Goal: Navigation & Orientation: Find specific page/section

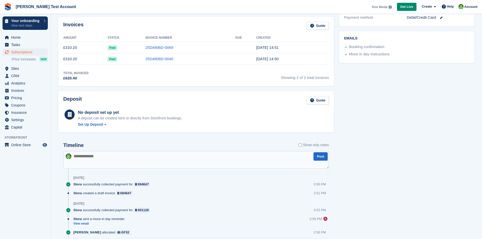
scroll to position [164, 0]
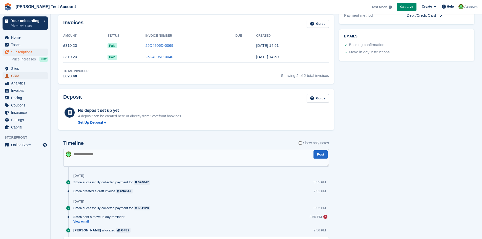
click at [17, 75] on span "CRM" at bounding box center [26, 75] width 30 height 7
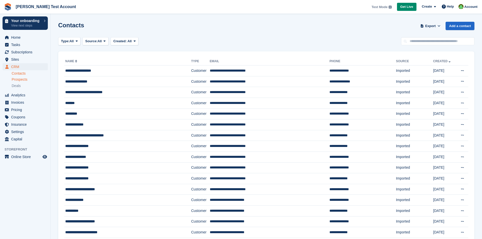
click at [22, 79] on span "Prospects" at bounding box center [20, 79] width 16 height 5
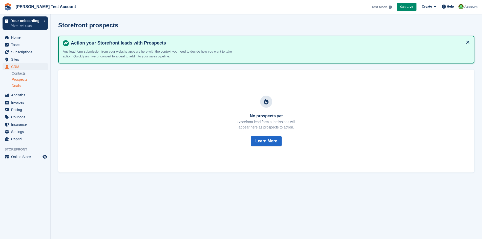
click at [18, 86] on span "Deals" at bounding box center [16, 85] width 9 height 5
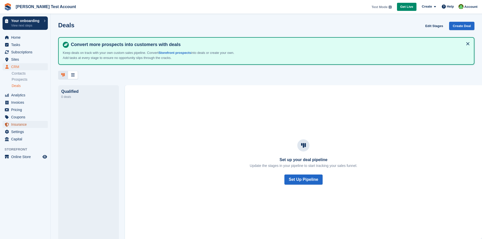
click at [19, 127] on span "Insurance" at bounding box center [26, 124] width 30 height 7
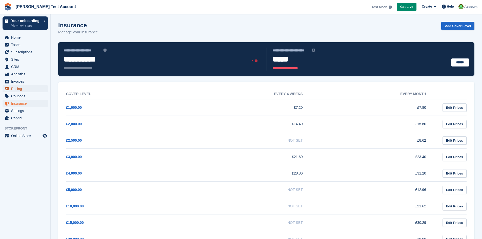
click at [18, 91] on span "Pricing" at bounding box center [26, 88] width 30 height 7
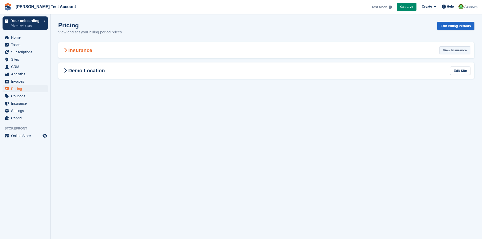
click at [459, 52] on link "View Insurance" at bounding box center [454, 50] width 31 height 8
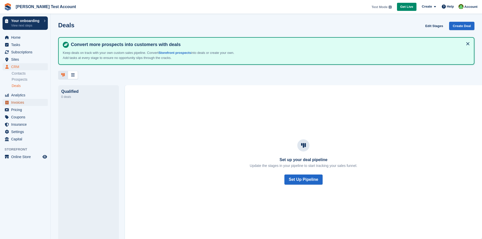
click at [23, 104] on span "Invoices" at bounding box center [26, 102] width 30 height 7
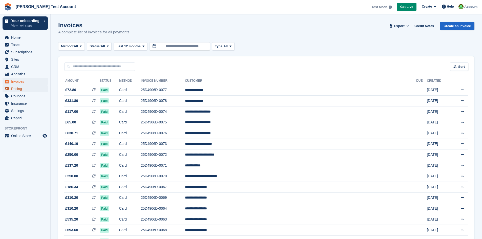
click at [18, 88] on span "Pricing" at bounding box center [26, 88] width 30 height 7
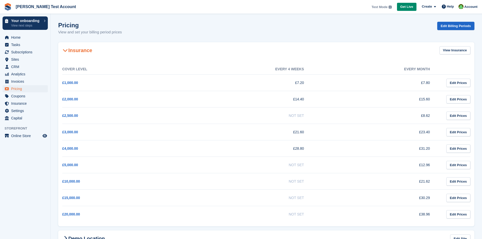
click at [66, 50] on icon at bounding box center [65, 50] width 5 height 5
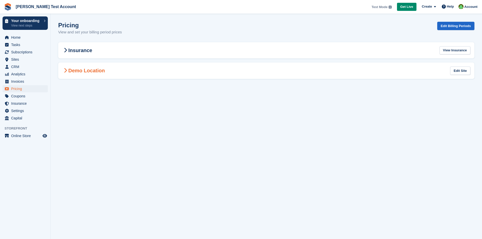
click at [71, 72] on h2 "Demo Location" at bounding box center [83, 71] width 42 height 6
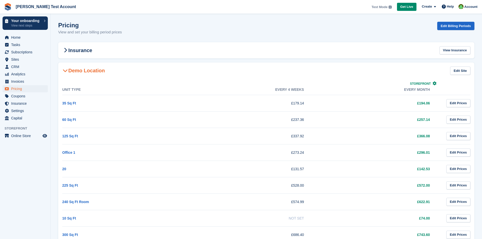
click at [71, 72] on h2 "Demo Location" at bounding box center [83, 71] width 42 height 6
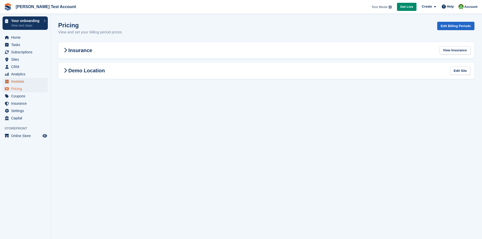
click at [14, 82] on span "Invoices" at bounding box center [26, 81] width 30 height 7
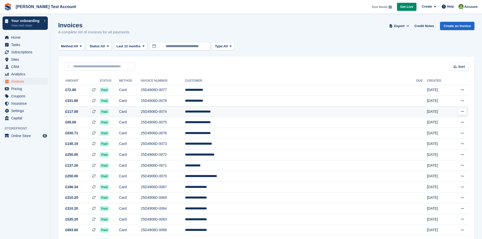
drag, startPoint x: 29, startPoint y: 68, endPoint x: 128, endPoint y: 112, distance: 108.3
click at [109, 112] on span "Paid" at bounding box center [104, 111] width 9 height 5
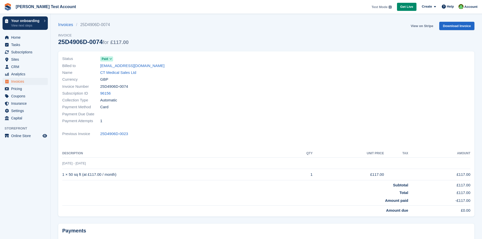
click at [431, 27] on link "View on Stripe" at bounding box center [421, 26] width 27 height 8
